Goal: Task Accomplishment & Management: Use online tool/utility

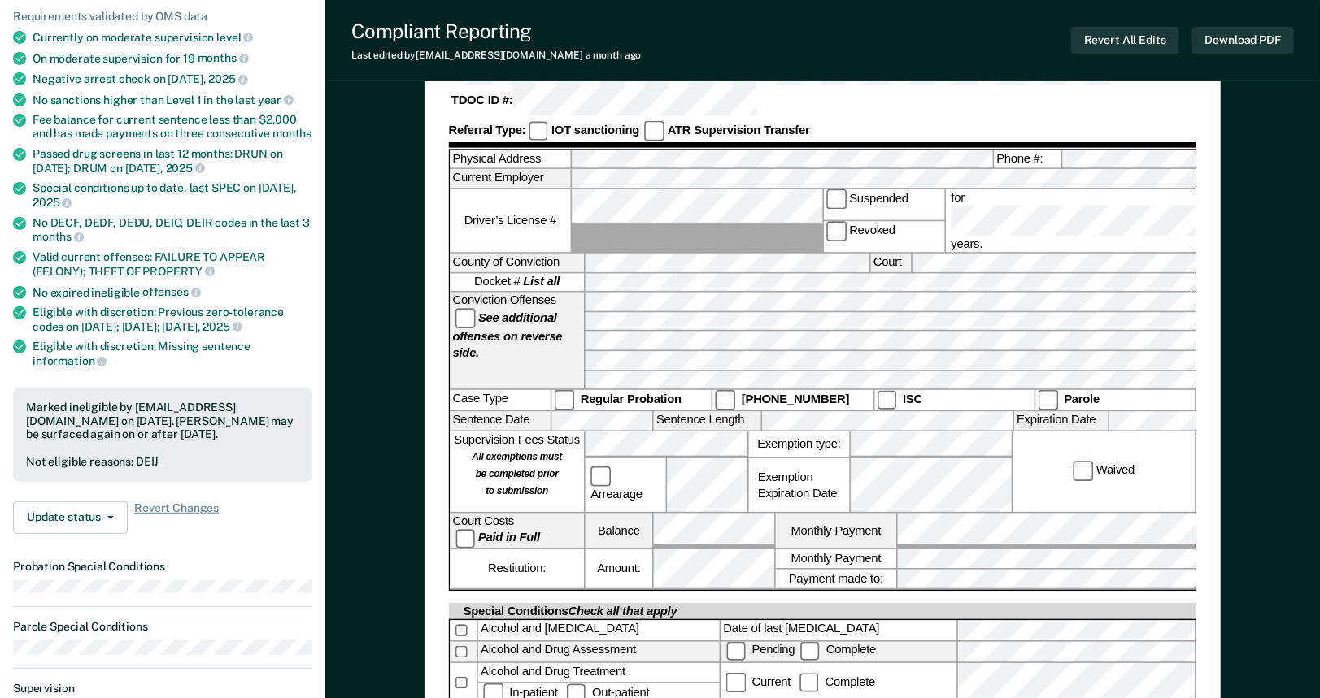
scroll to position [258, 0]
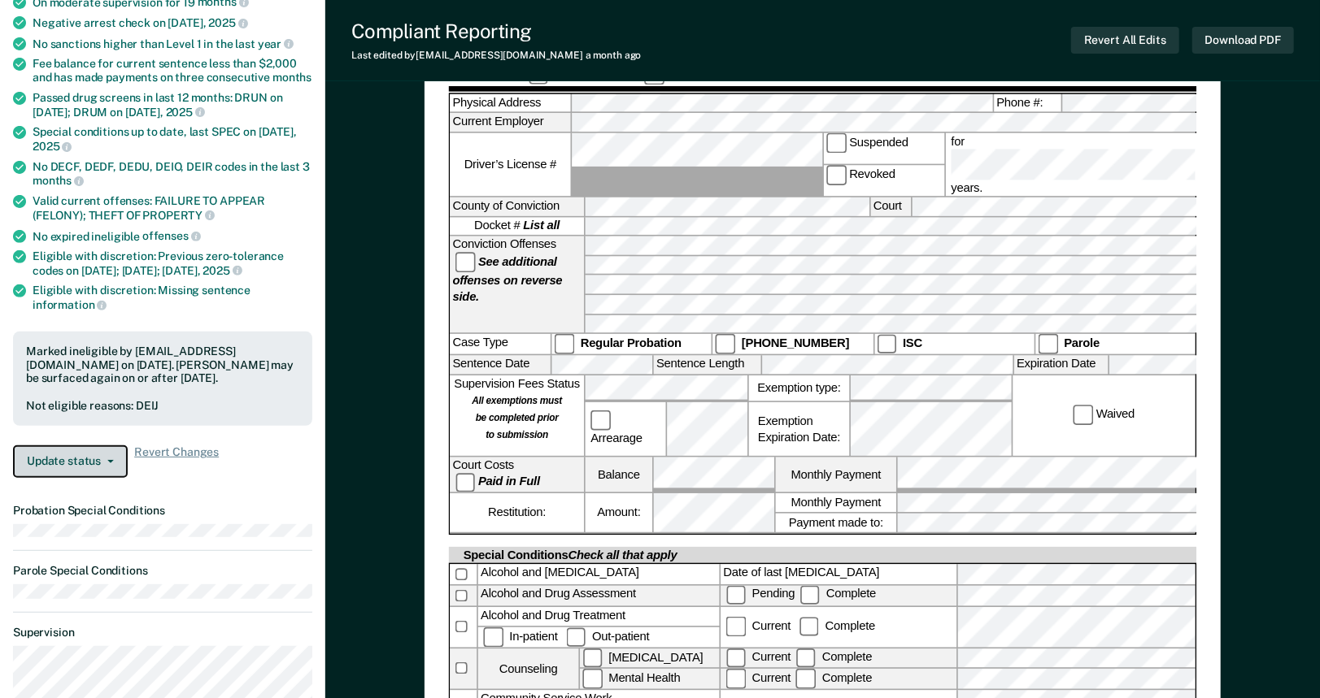
click at [98, 446] on button "Update status" at bounding box center [70, 462] width 115 height 33
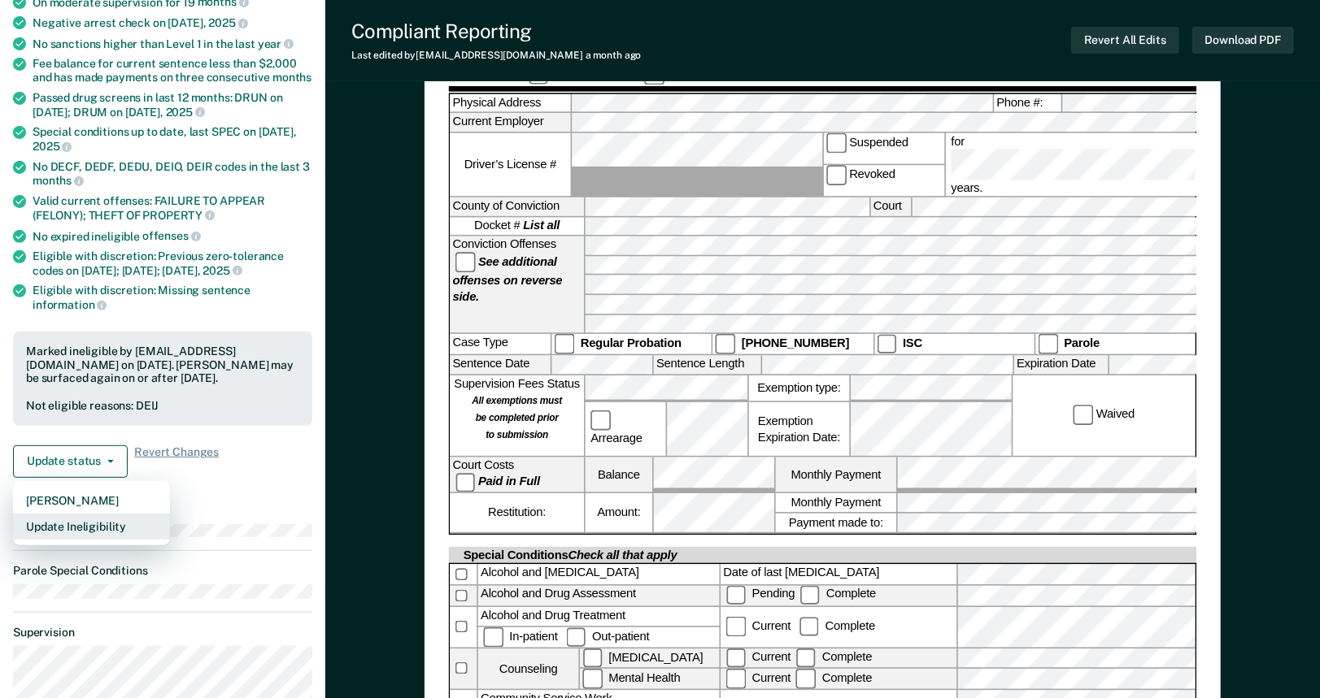
click at [90, 521] on button "Update Ineligibility" at bounding box center [91, 527] width 157 height 26
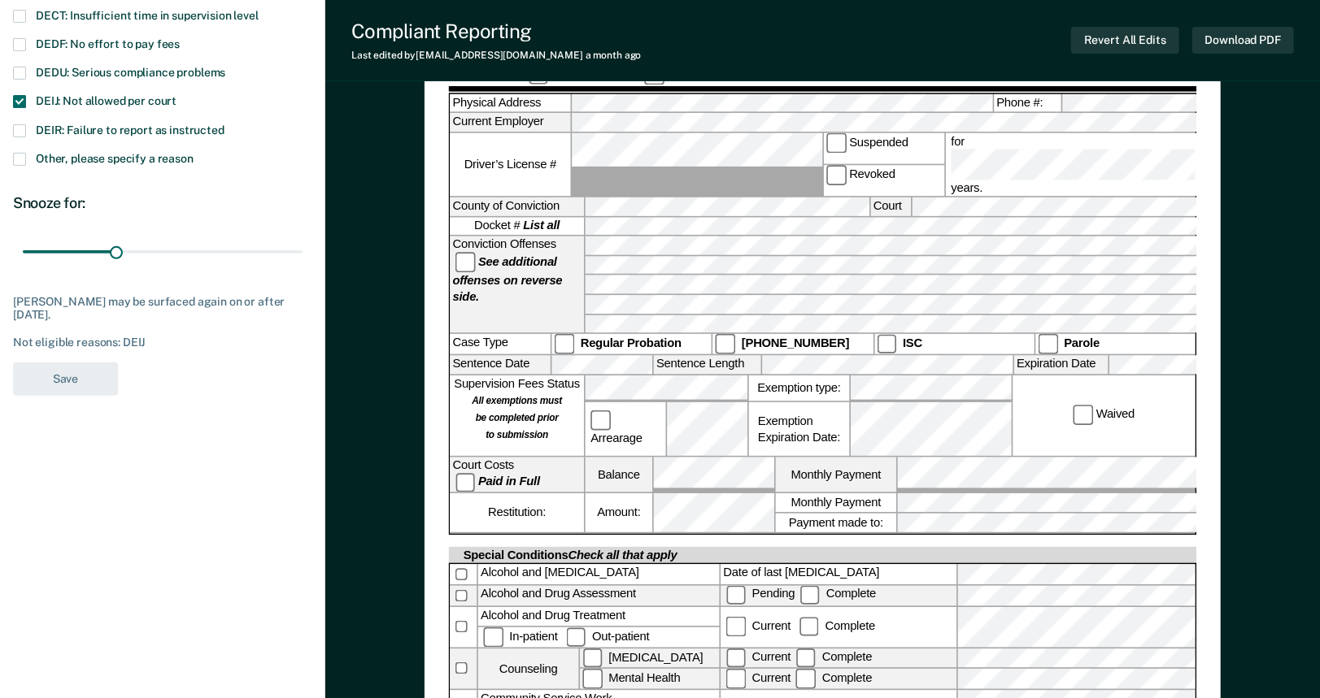
scroll to position [0, 0]
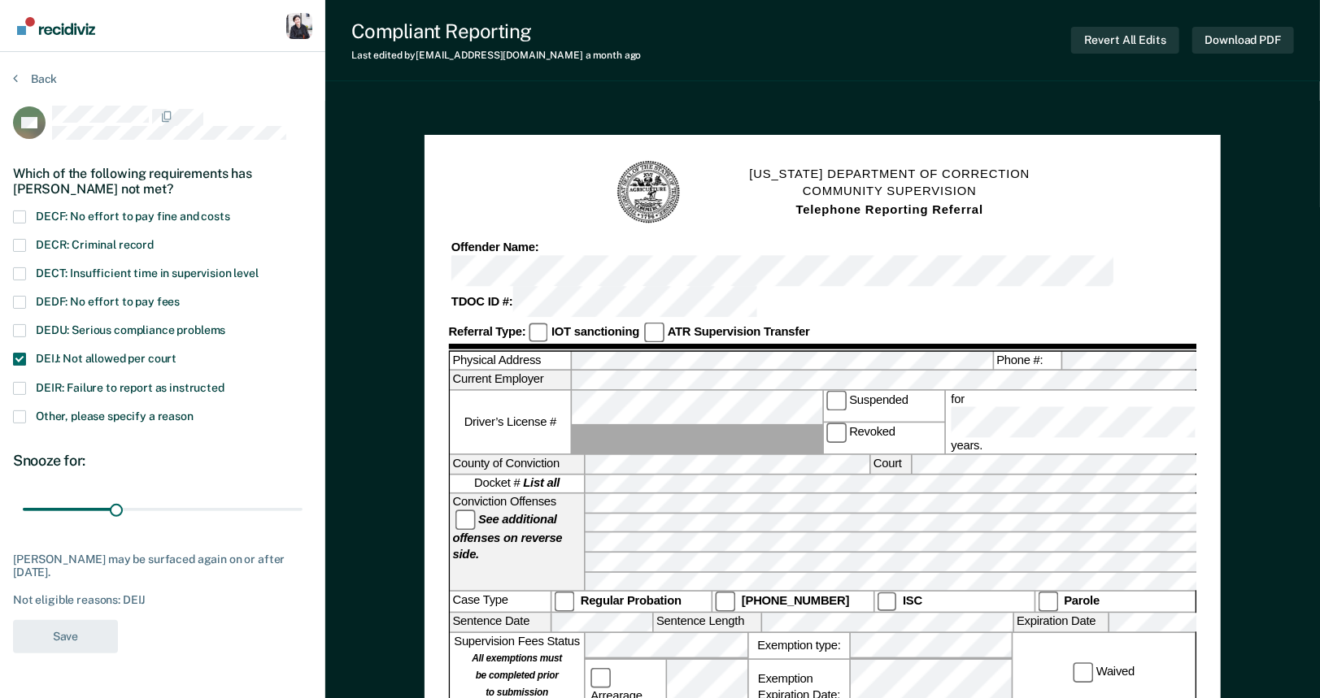
click at [21, 357] on span at bounding box center [19, 359] width 13 height 13
click at [176, 353] on input "DEIJ: Not allowed per court" at bounding box center [176, 353] width 0 height 0
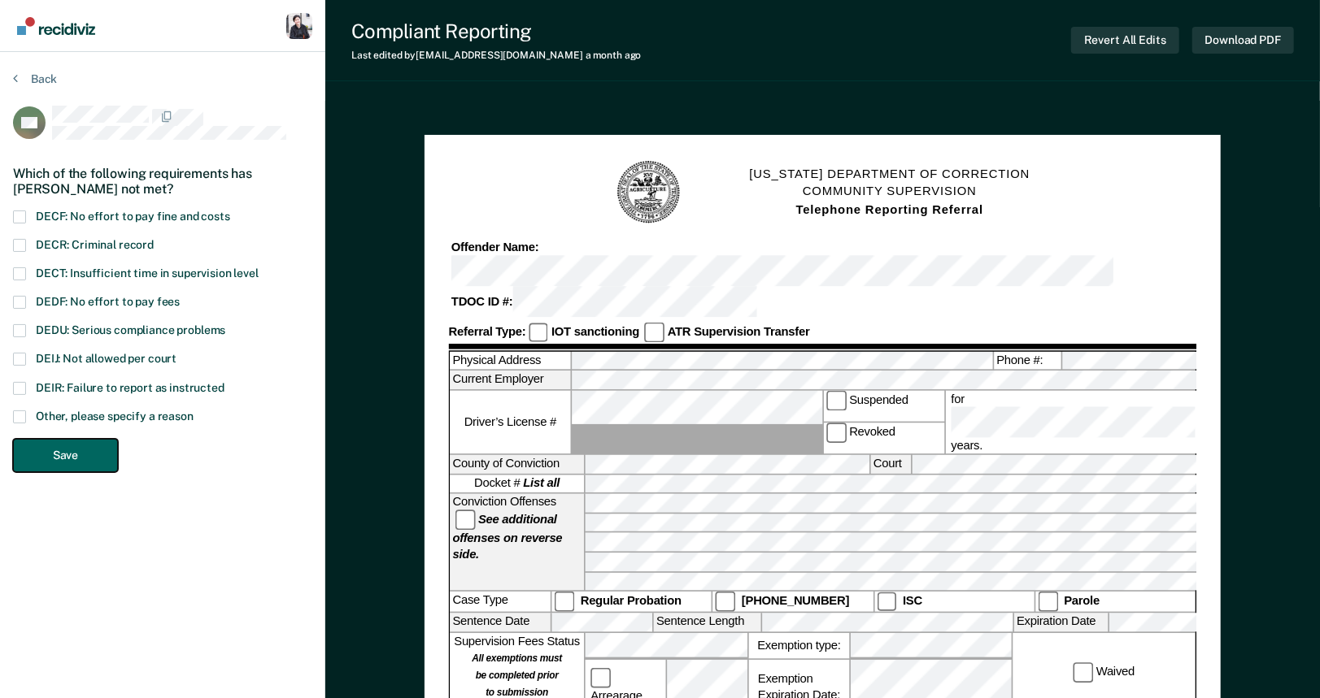
click at [64, 441] on button "Save" at bounding box center [65, 455] width 105 height 33
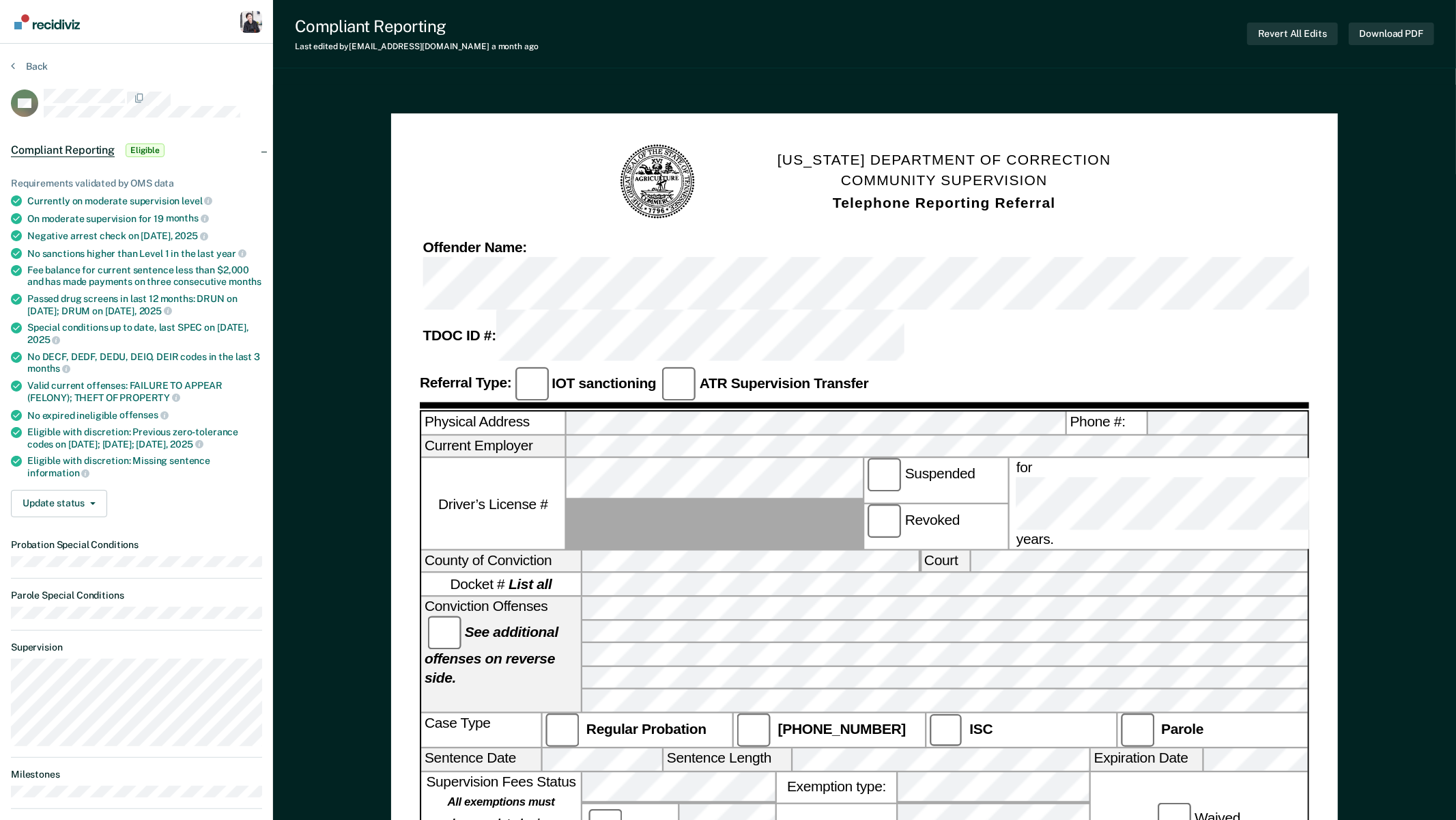
click at [160, 27] on nav "Profile How it works Go to Pathways Log Out" at bounding box center [136, 22] width 273 height 44
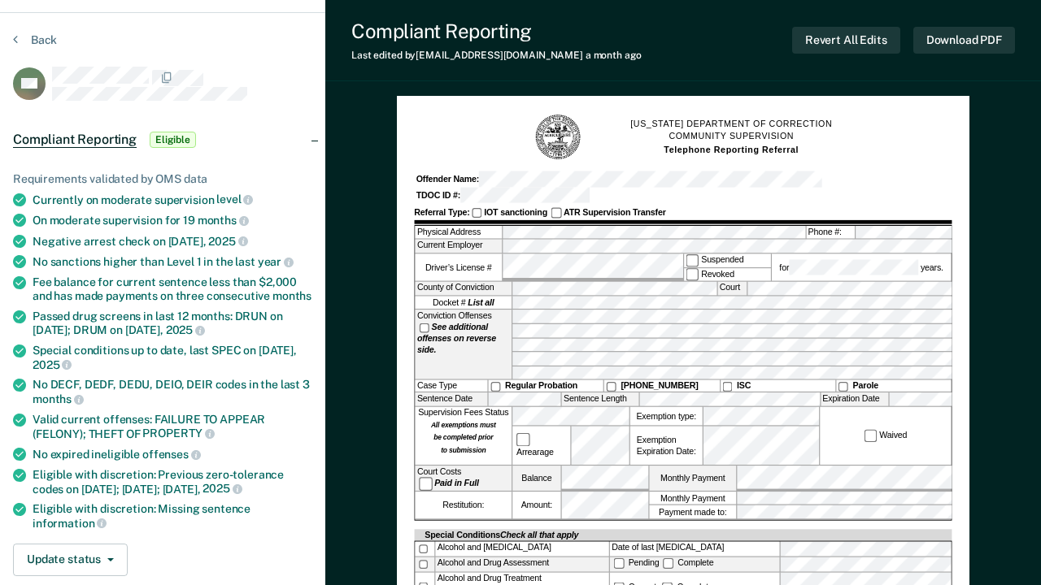
scroll to position [52, 0]
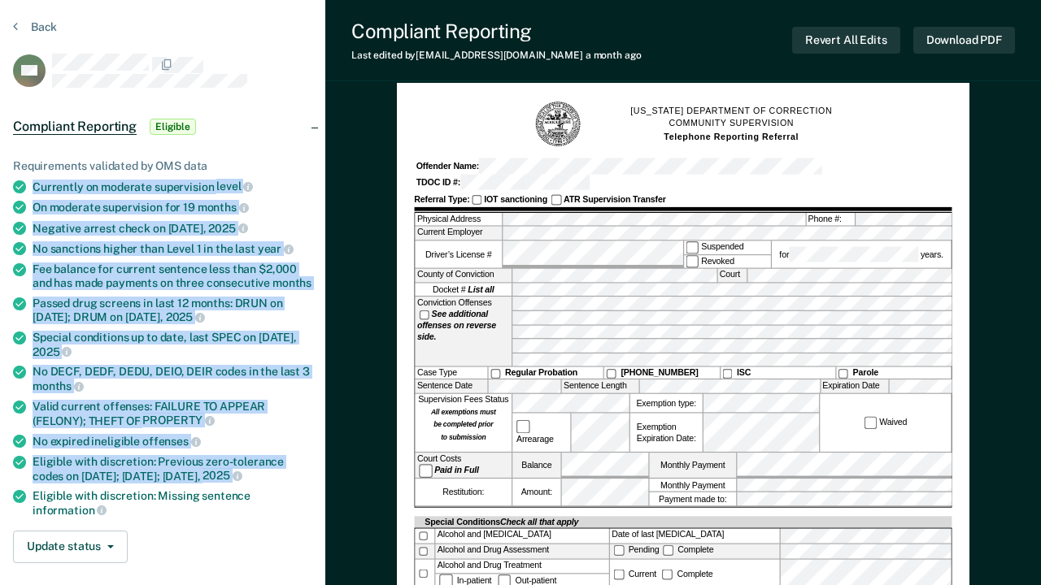
drag, startPoint x: 32, startPoint y: 182, endPoint x: 110, endPoint y: 476, distance: 304.5
click at [110, 476] on ul "Requirements validated by OMS data Currently on moderate supervision level On m…" at bounding box center [162, 338] width 299 height 359
click at [141, 492] on div "Eligible with discretion: Missing sentence information" at bounding box center [173, 503] width 280 height 28
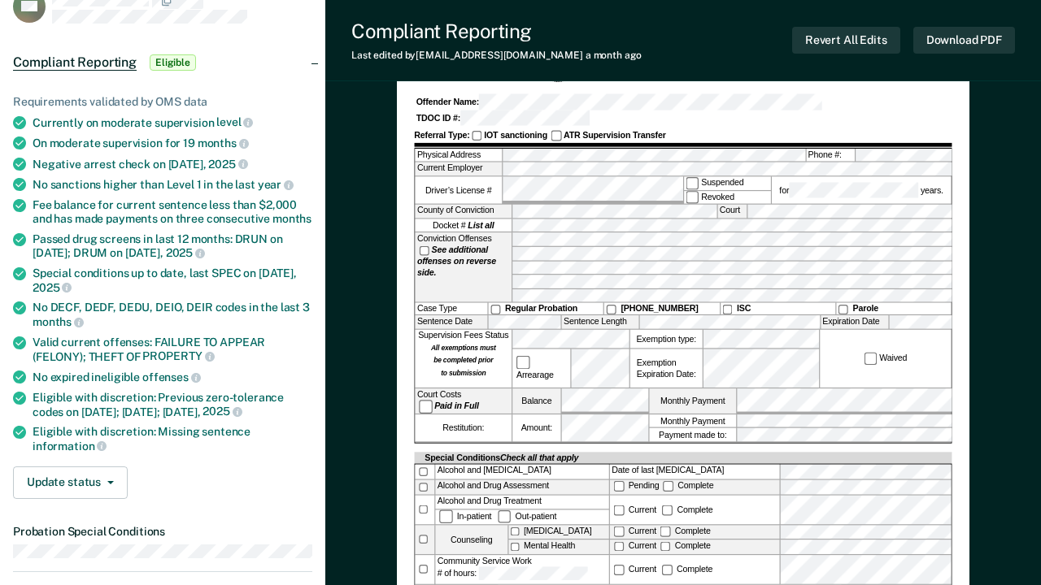
scroll to position [0, 0]
